Goal: Task Accomplishment & Management: Manage account settings

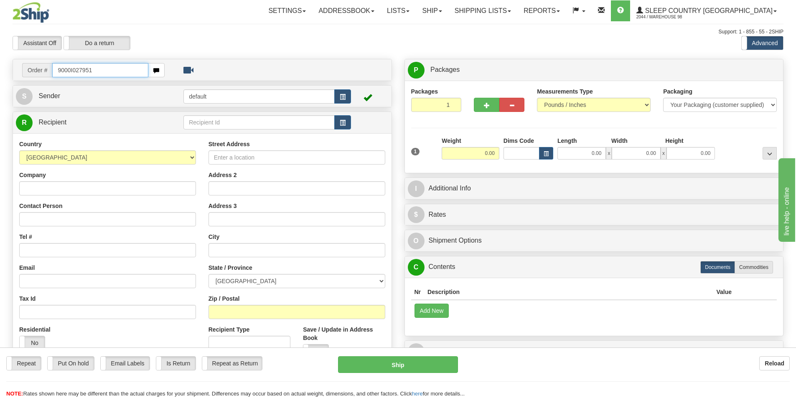
type input "9000I027951"
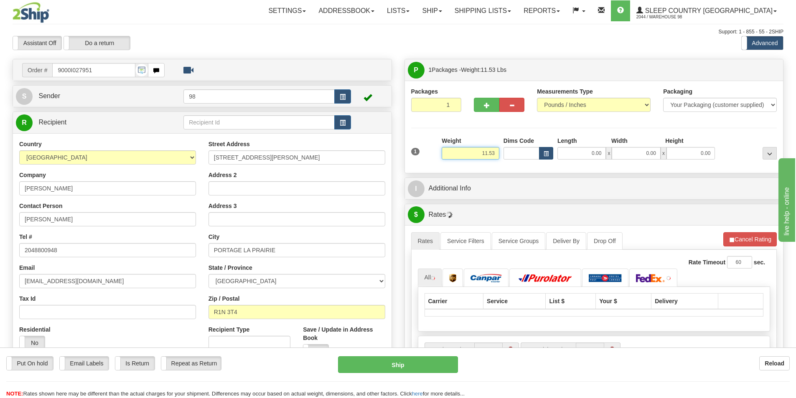
drag, startPoint x: 478, startPoint y: 149, endPoint x: 540, endPoint y: 154, distance: 62.1
click at [550, 158] on div "1 Weight 11.53 Dims Code x x" at bounding box center [594, 152] width 370 height 30
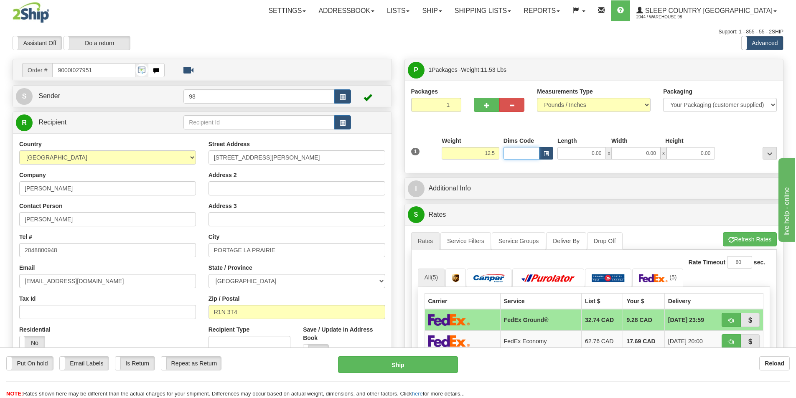
type input "12.50"
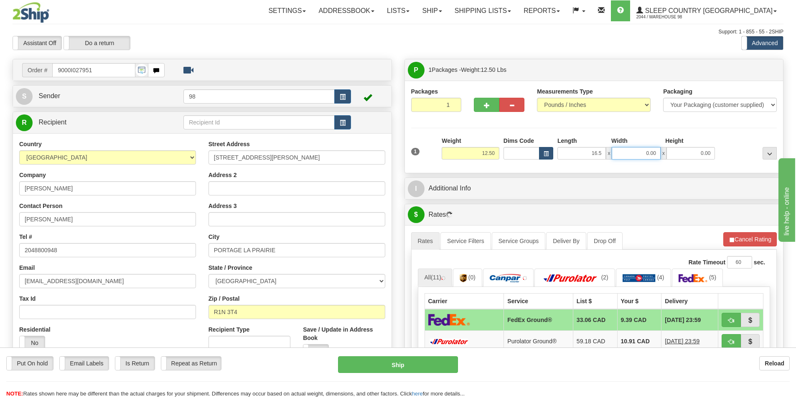
type input "16.50"
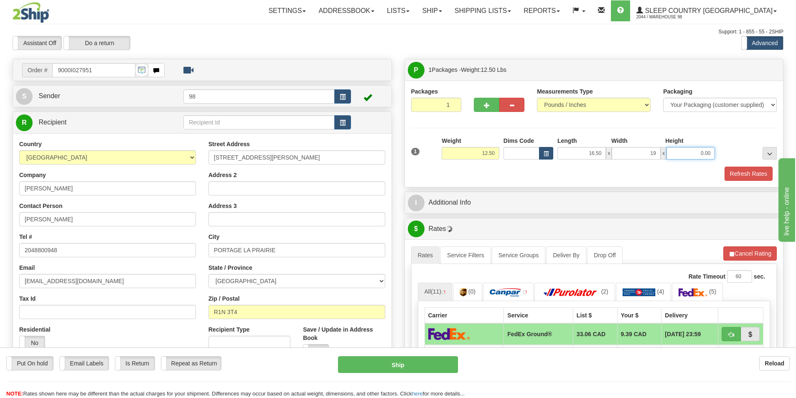
type input "19.00"
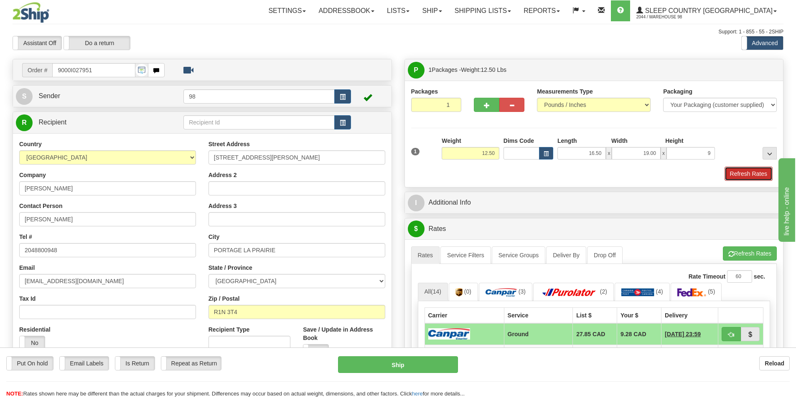
type input "9.00"
click at [752, 174] on button "Refresh Rates" at bounding box center [748, 174] width 48 height 14
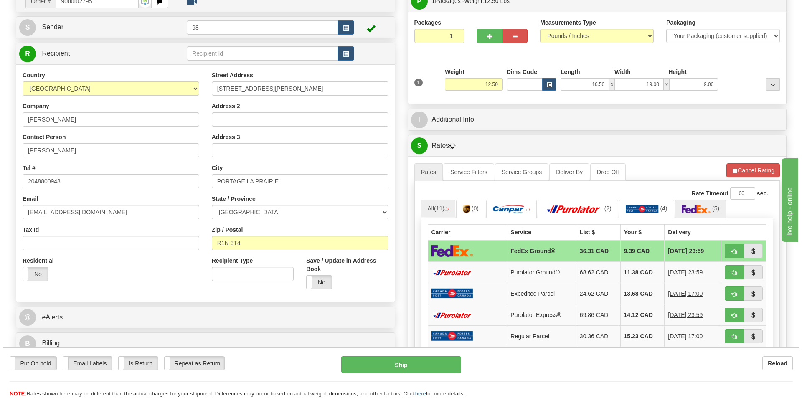
scroll to position [84, 0]
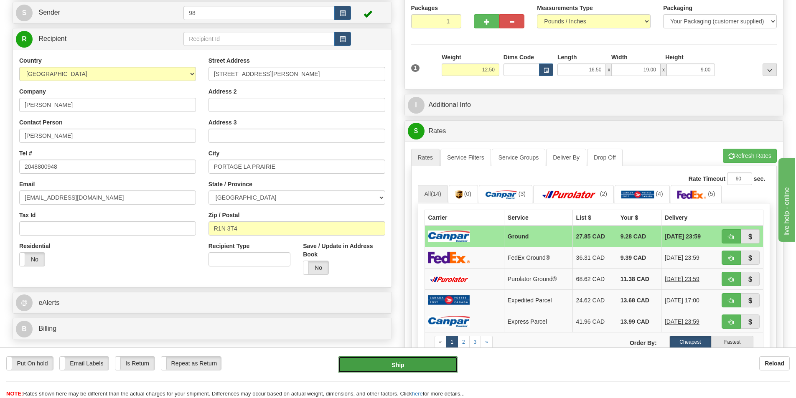
click at [416, 366] on button "Ship" at bounding box center [398, 364] width 120 height 17
type input "1"
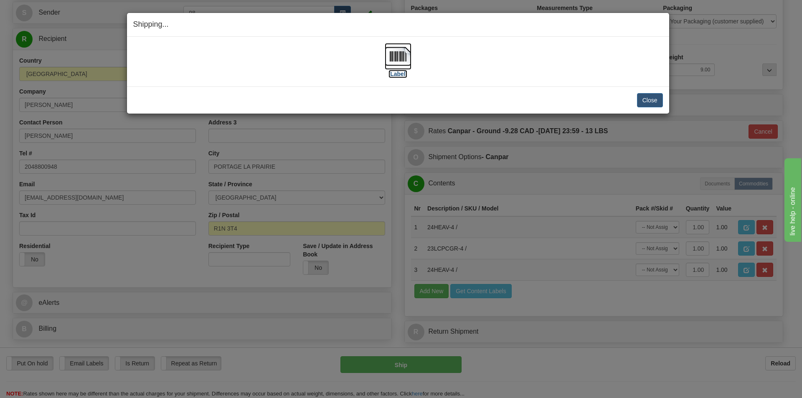
click at [394, 74] on label "[Label]" at bounding box center [397, 74] width 19 height 8
click at [650, 96] on button "Close" at bounding box center [650, 100] width 26 height 14
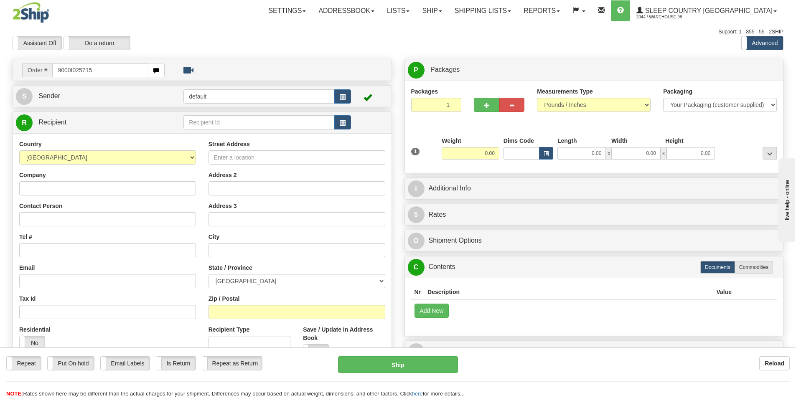
type input "9000I025715"
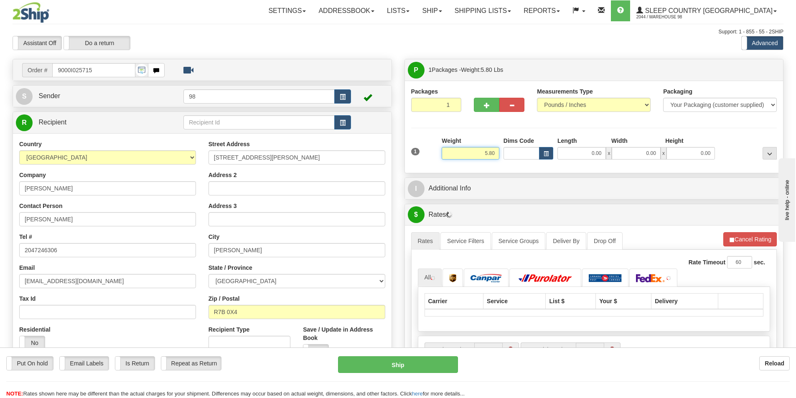
drag, startPoint x: 480, startPoint y: 155, endPoint x: 555, endPoint y: 151, distance: 75.7
click at [543, 151] on div "1 Weight 5.80 Dims Code 0.00" at bounding box center [594, 152] width 370 height 30
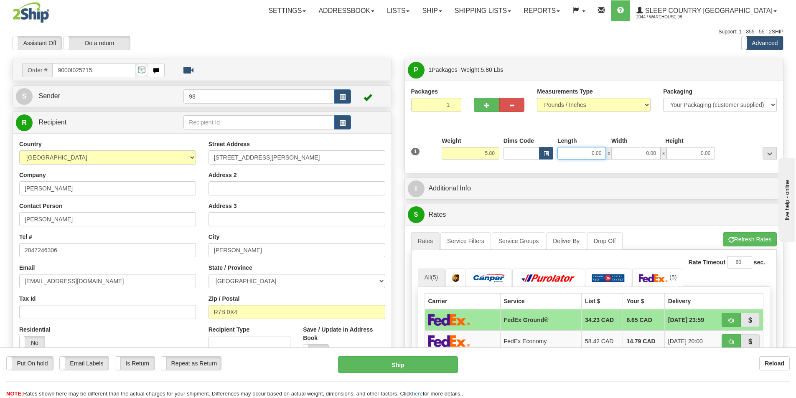
drag, startPoint x: 604, startPoint y: 154, endPoint x: 618, endPoint y: 155, distance: 14.7
click at [618, 155] on div "0.00 x 0.00 x 0.00" at bounding box center [635, 153] width 157 height 13
type input "16.00"
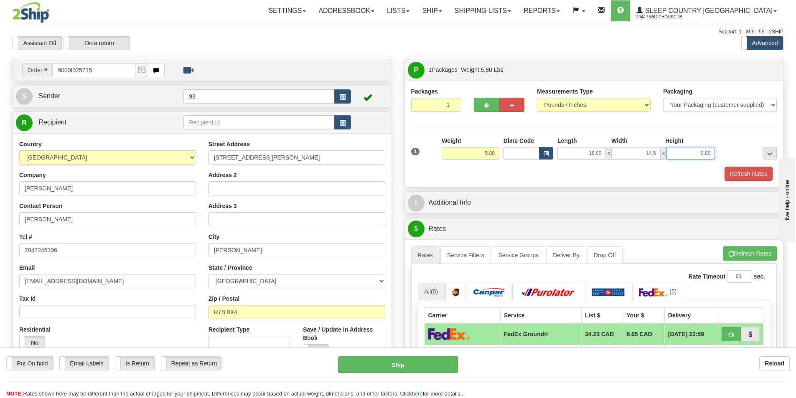
type input "14.50"
type input "7.50"
click at [757, 175] on button "Refresh Rates" at bounding box center [748, 174] width 48 height 14
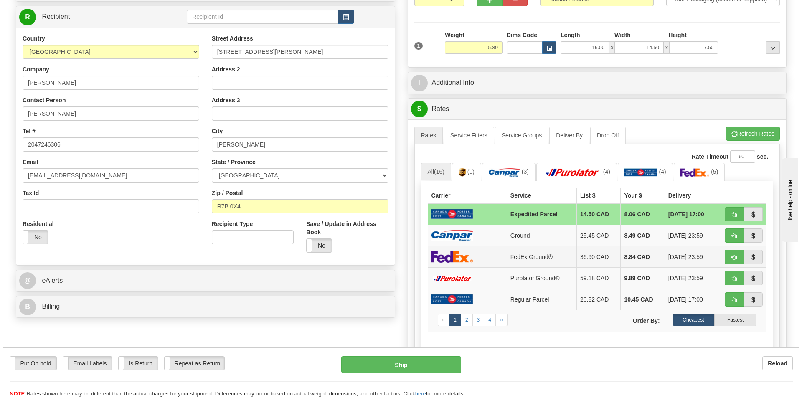
scroll to position [125, 0]
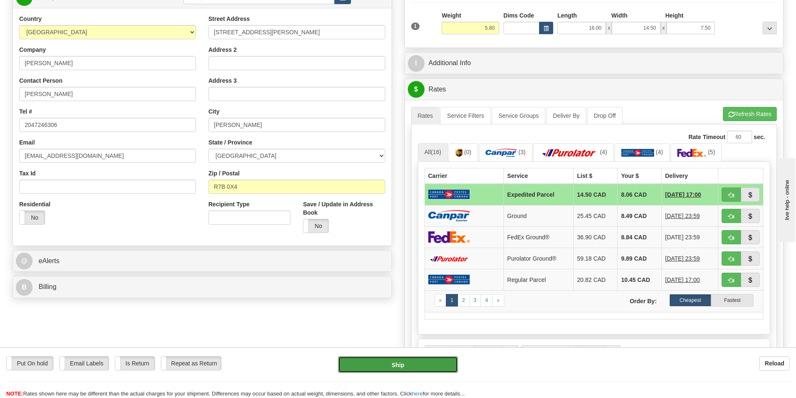
click at [419, 368] on button "Ship" at bounding box center [398, 364] width 120 height 17
type input "DOM.EP"
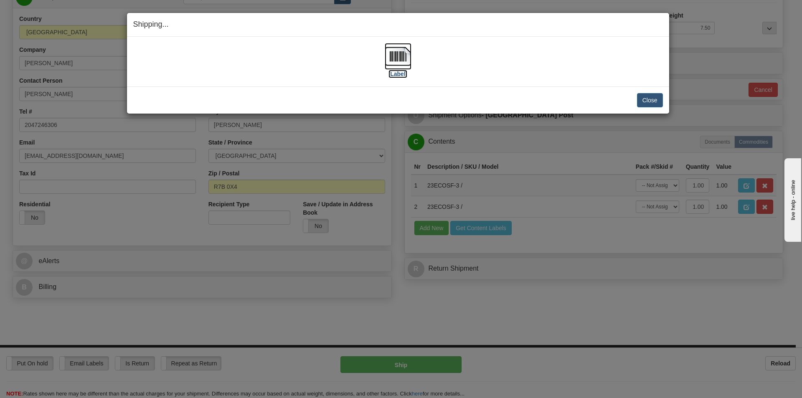
click at [395, 70] on label "[Label]" at bounding box center [397, 74] width 19 height 8
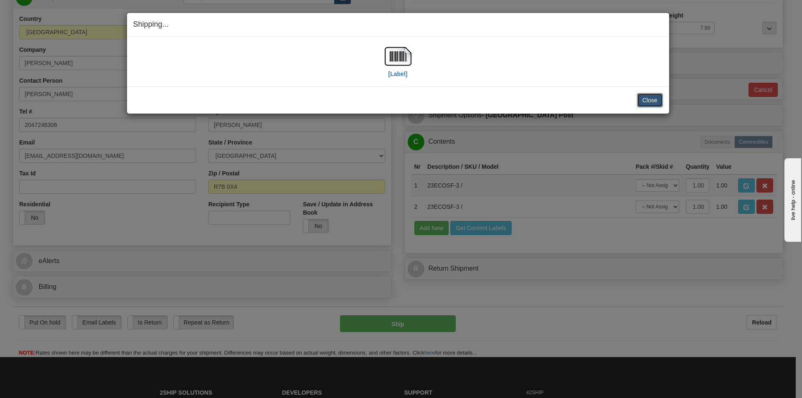
click at [645, 99] on button "Close" at bounding box center [650, 100] width 26 height 14
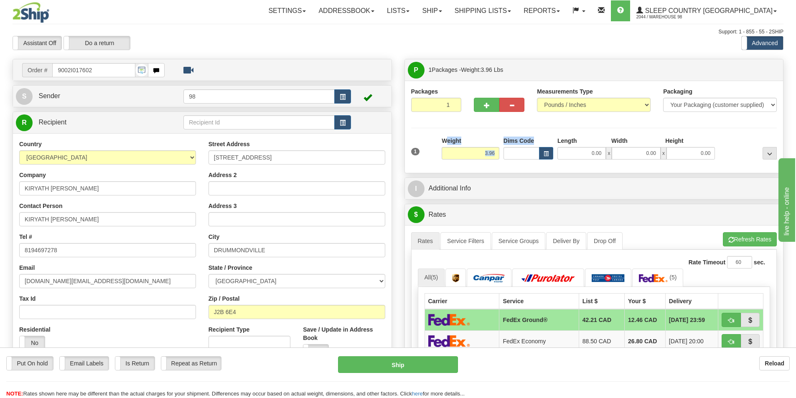
drag, startPoint x: 447, startPoint y: 144, endPoint x: 499, endPoint y: 152, distance: 52.1
click at [509, 149] on div "1 Weight 3.96 Dims Code 0.00" at bounding box center [594, 152] width 370 height 30
click at [485, 155] on input "3.96" at bounding box center [471, 153] width 58 height 13
drag, startPoint x: 485, startPoint y: 155, endPoint x: 512, endPoint y: 153, distance: 27.2
click at [512, 153] on div "1 Weight 3.96 Dims Code 0.00" at bounding box center [594, 152] width 370 height 30
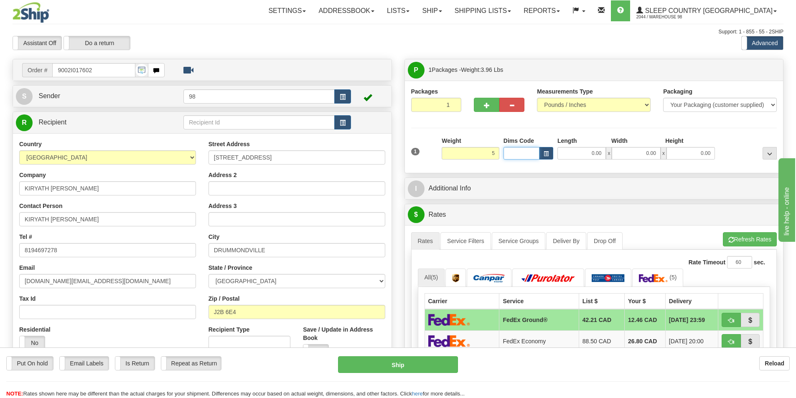
type input "5.00"
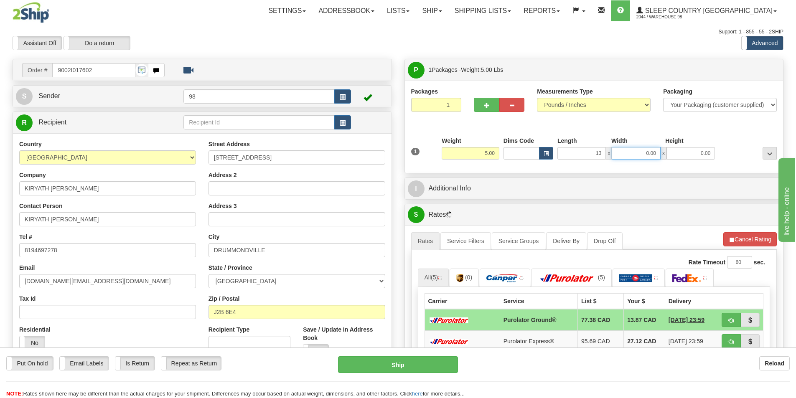
type input "13.00"
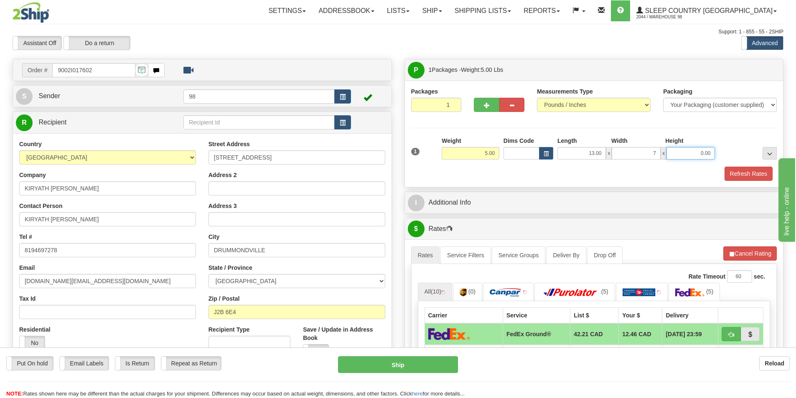
type input "7.00"
click at [750, 175] on button "Refresh Rates" at bounding box center [748, 174] width 48 height 14
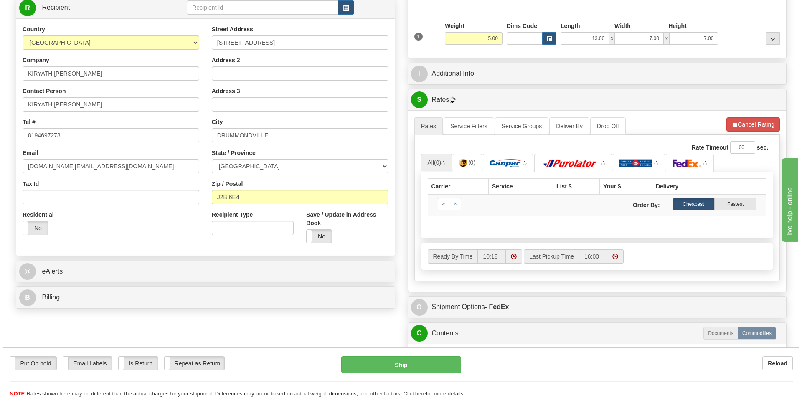
scroll to position [125, 0]
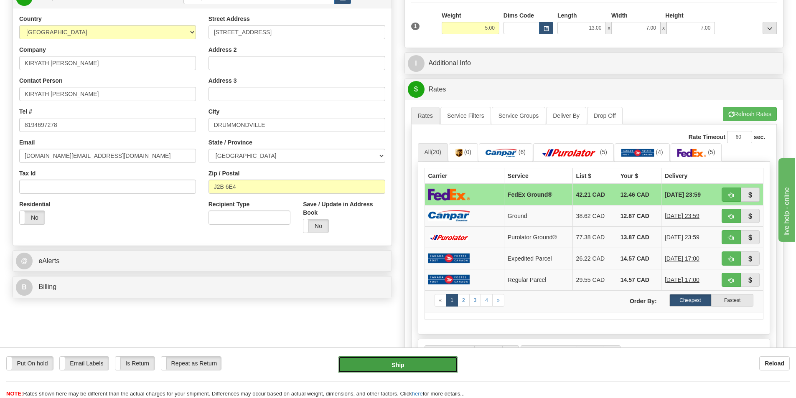
click at [401, 367] on button "Ship" at bounding box center [398, 364] width 120 height 17
type input "92"
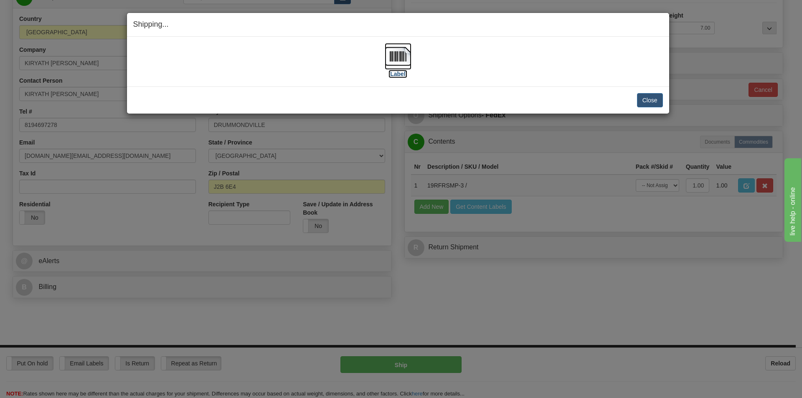
click at [399, 71] on label "[Label]" at bounding box center [397, 74] width 19 height 8
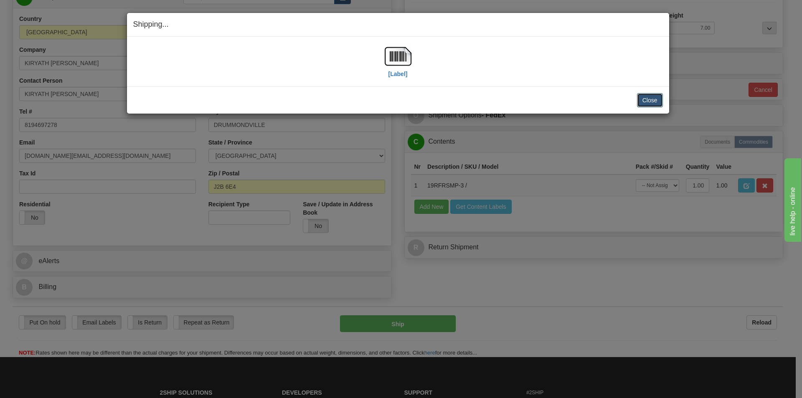
click at [646, 100] on button "Close" at bounding box center [650, 100] width 26 height 14
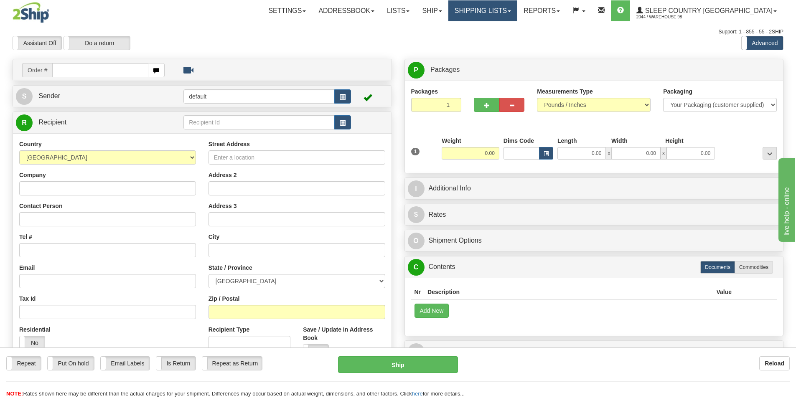
click at [511, 10] on span at bounding box center [509, 11] width 3 height 2
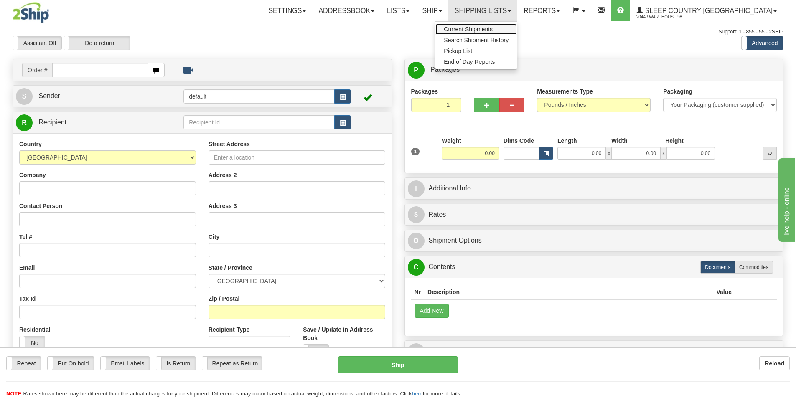
click at [493, 26] on span "Current Shipments" at bounding box center [468, 29] width 49 height 7
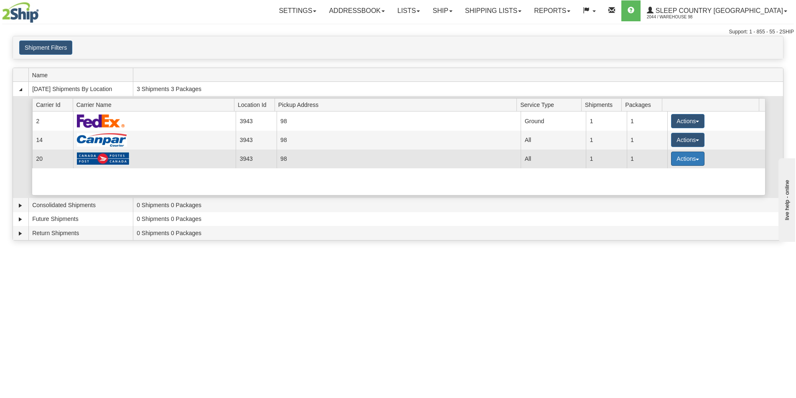
click at [696, 159] on span "button" at bounding box center [697, 160] width 3 height 2
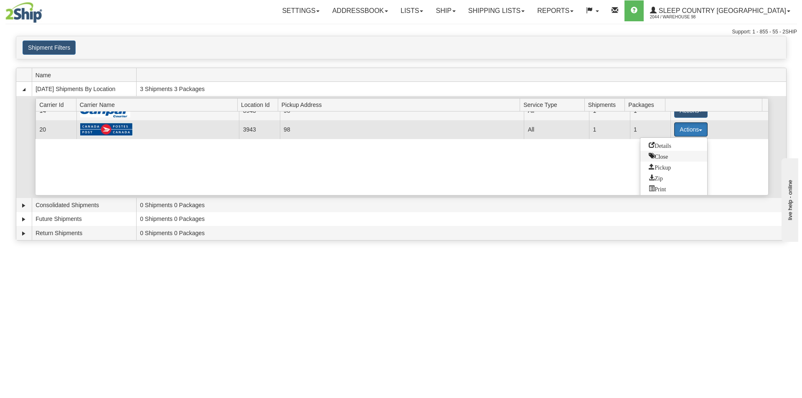
scroll to position [31, 0]
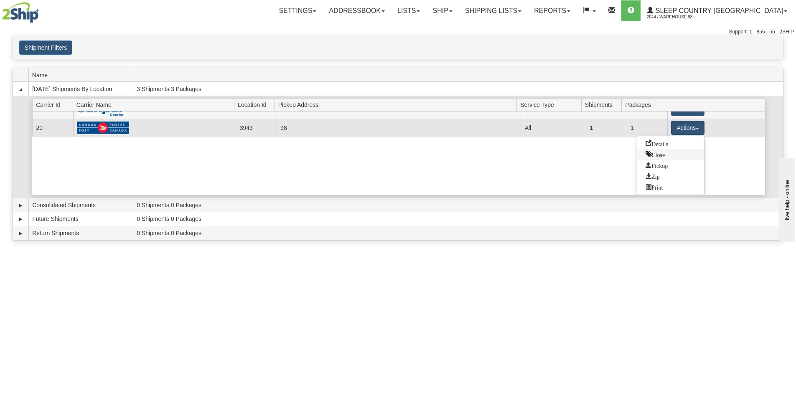
click at [660, 156] on span "Close" at bounding box center [654, 154] width 19 height 6
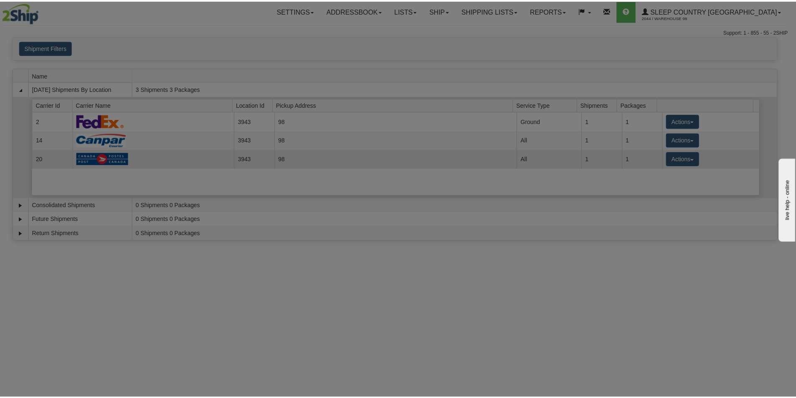
scroll to position [0, 0]
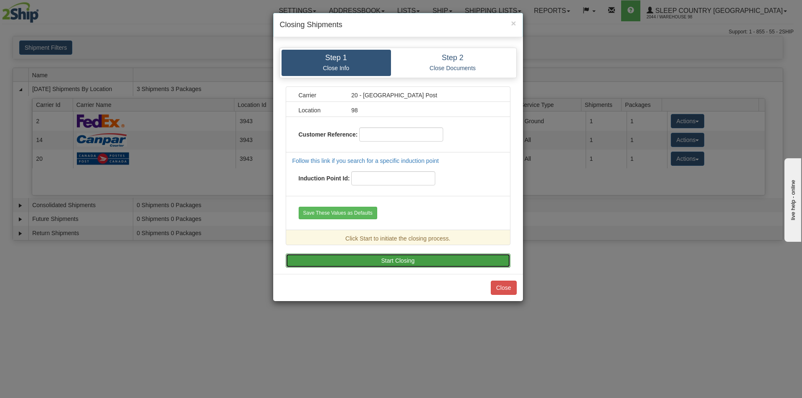
click at [376, 255] on button "Start Closing" at bounding box center [398, 261] width 225 height 14
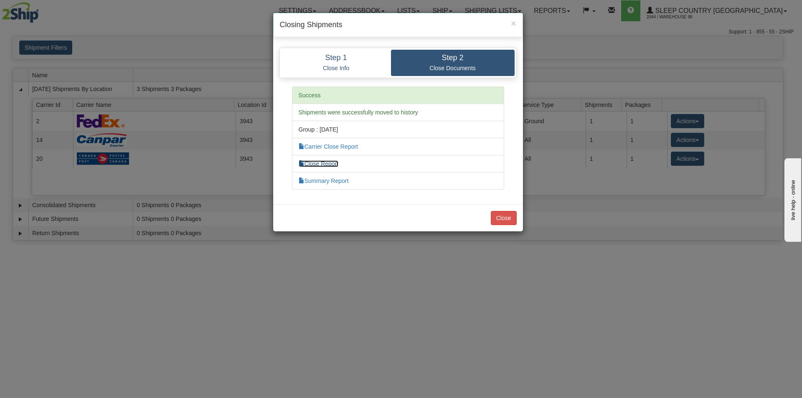
click at [320, 163] on link "Close Report" at bounding box center [319, 163] width 40 height 7
click at [319, 147] on link "Carrier Close Report" at bounding box center [328, 146] width 59 height 7
click at [507, 218] on button "Close" at bounding box center [504, 218] width 26 height 14
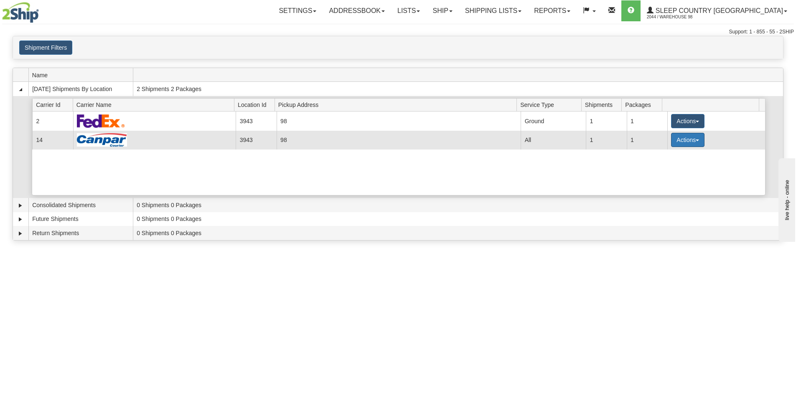
click at [694, 137] on button "Actions" at bounding box center [687, 140] width 33 height 14
click at [659, 168] on span "Close" at bounding box center [654, 166] width 19 height 6
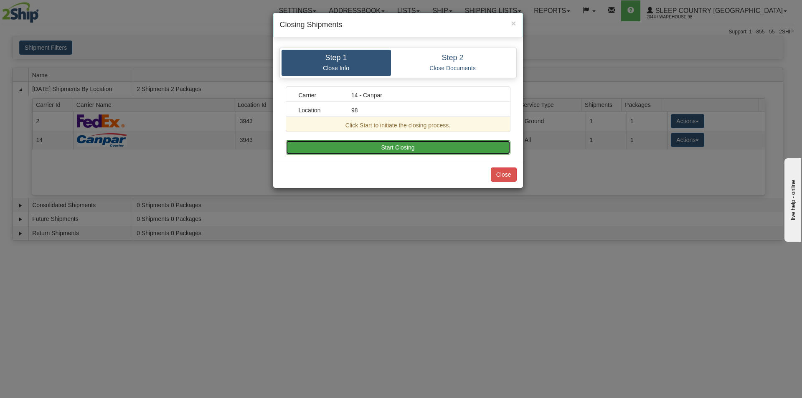
click at [371, 147] on button "Start Closing" at bounding box center [398, 147] width 225 height 14
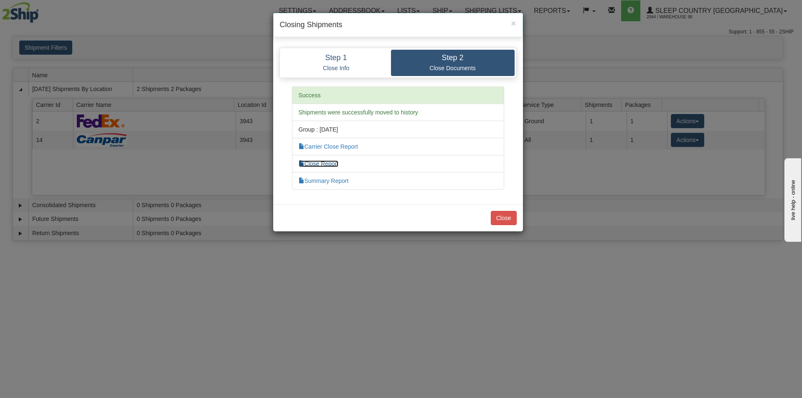
click at [322, 165] on link "Close Report" at bounding box center [319, 163] width 40 height 7
click at [502, 215] on button "Close" at bounding box center [504, 218] width 26 height 14
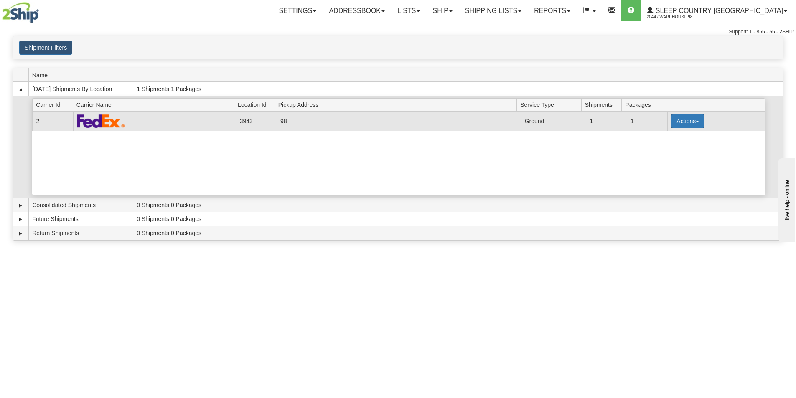
click at [696, 121] on span "button" at bounding box center [697, 122] width 3 height 2
click at [650, 148] on span "Close" at bounding box center [654, 148] width 19 height 6
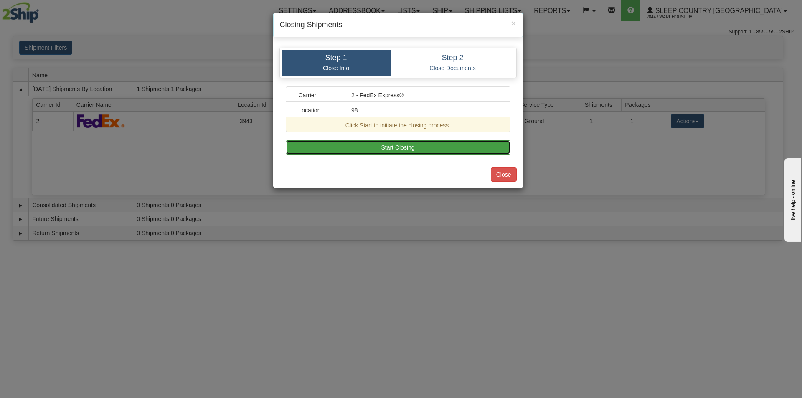
click at [411, 149] on button "Start Closing" at bounding box center [398, 147] width 225 height 14
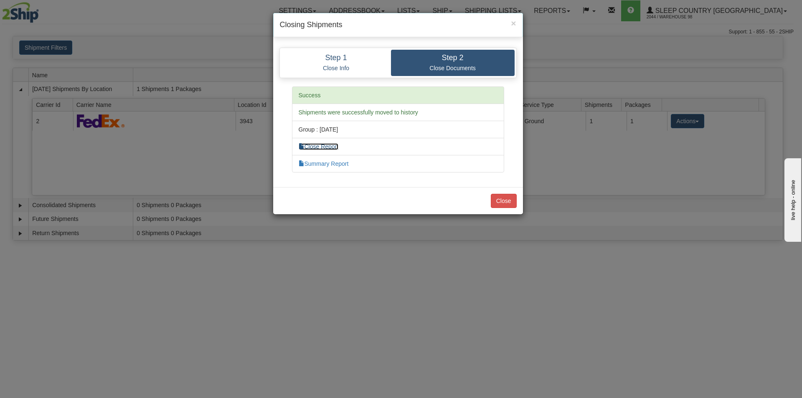
click at [323, 147] on link "Close Report" at bounding box center [319, 146] width 40 height 7
click at [499, 200] on button "Close" at bounding box center [504, 201] width 26 height 14
